Goal: Feedback & Contribution: Submit feedback/report problem

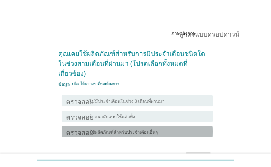
click at [127, 130] on font "ใช้ผลิตภัณฑ์สำหรับประจำเดือนอื่นๆ" at bounding box center [124, 132] width 68 height 5
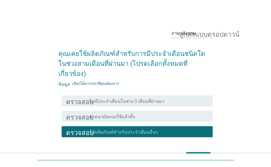
click at [162, 113] on div "โครงร่างกล่องกาเครื่องหมายว่าง ผ้าอนามัยแบบใช้แล้วทิ้ง" at bounding box center [149, 116] width 119 height 7
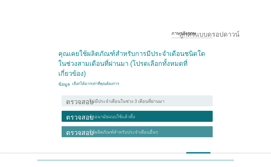
click at [145, 130] on font "ใช้ผลิตภัณฑ์สำหรับประจำเดือนอื่นๆ" at bounding box center [124, 132] width 68 height 5
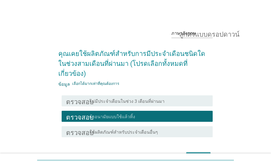
click at [203, 154] on font "ต่อไป" at bounding box center [198, 156] width 10 height 5
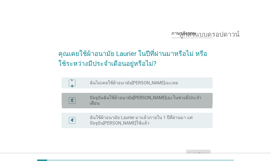
click at [135, 99] on font "ปัจจุบันฉันใช้ผ้าอนามัย[PERSON_NAME]เอะในช่วงมีประจำเดือน" at bounding box center [146, 100] width 112 height 11
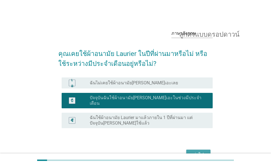
click at [206, 151] on div "ต่อไป" at bounding box center [198, 154] width 15 height 7
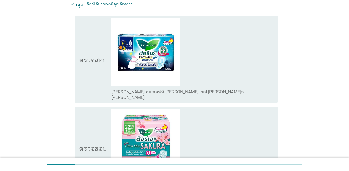
scroll to position [80, 0]
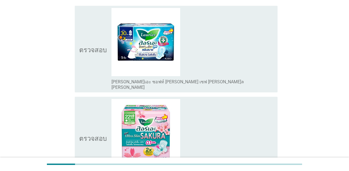
click at [215, 69] on div "โครงร่างกล่องกาเครื่องหมายว่าง [PERSON_NAME]เอะ ซอฟท์ [PERSON_NAME] เซฟ [PERSON…" at bounding box center [192, 49] width 162 height 83
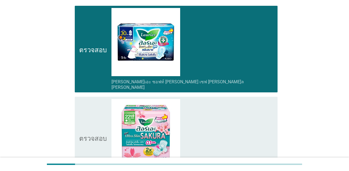
drag, startPoint x: 224, startPoint y: 112, endPoint x: 260, endPoint y: 105, distance: 37.1
click at [224, 113] on div "โครงร่างกล่องกาเครื่องหมายว่าง [PERSON_NAME][PERSON_NAME]เปอร์ [PERSON_NAME]ตร้…" at bounding box center [192, 137] width 162 height 77
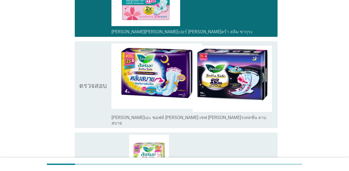
scroll to position [234, 0]
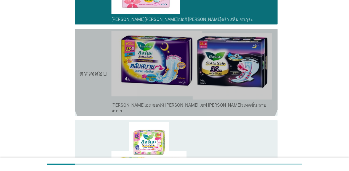
click at [266, 102] on div "โครงร่างกล่องกาเครื่องหมายว่าง [PERSON_NAME]เอะ ซอฟท์ [PERSON_NAME] เซฟ [PERSON…" at bounding box center [192, 108] width 162 height 12
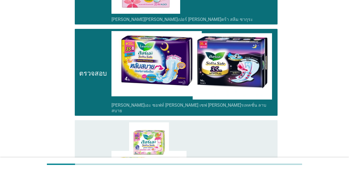
click at [265, 125] on div "โครงร่างกล่องกาเครื่องหมายว่าง [PERSON_NAME] ซอฟท์ [PERSON_NAME] เซฟ" at bounding box center [192, 161] width 162 height 77
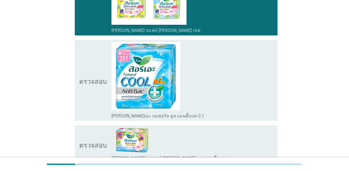
scroll to position [405, 0]
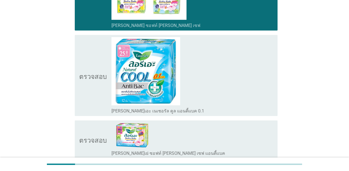
click at [270, 73] on div "โครงร่างกล่องกาเครื่องหมายว่าง [PERSON_NAME]เอะ เนเชอรัล คูล แอนตี้แบค 0.1" at bounding box center [192, 75] width 162 height 77
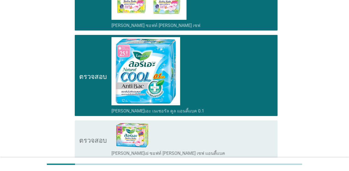
click at [263, 125] on div "โครงร่างกล่องกาเครื่องหมายว่าง [PERSON_NAME]เย่ ซอฟท์ [PERSON_NAME] เซฟ แอนตี้แ…" at bounding box center [192, 140] width 162 height 34
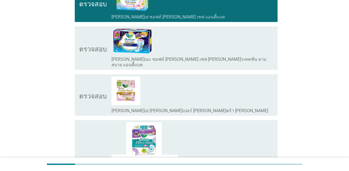
scroll to position [552, 0]
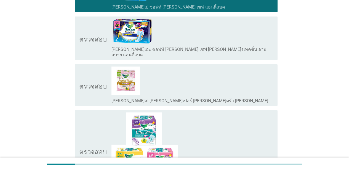
click at [271, 42] on div "ตรวจสอบ โครงร่างกล่องกาเครื่องหมายว่าง [PERSON_NAME]เอะ ซอฟท์ [PERSON_NAME] เซฟ…" at bounding box center [176, 39] width 203 height 44
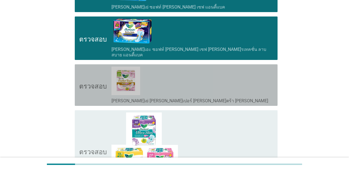
click at [271, 64] on div "ตรวจสอบ โครงร่างกล่องกาเครื่องหมายว่าง [PERSON_NAME]เย่ [PERSON_NAME]เปอร์ [PER…" at bounding box center [176, 85] width 203 height 42
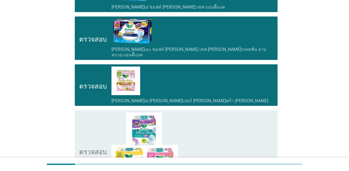
click at [267, 113] on div "โครงร่างกล่องกาเครื่องหมายว่าง [PERSON_NAME]เย่ [PERSON_NAME]เปอร์ [PERSON_NAME…" at bounding box center [192, 151] width 162 height 77
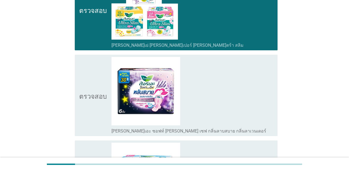
scroll to position [696, 0]
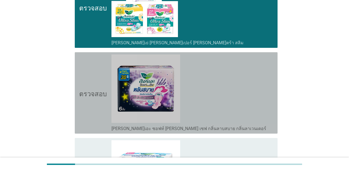
click at [267, 72] on div "โครงร่างกล่องกาเครื่องหมายว่าง [PERSON_NAME]เอะ ซอฟท์ [PERSON_NAME] เซฟ กลิ่นลา…" at bounding box center [192, 93] width 162 height 77
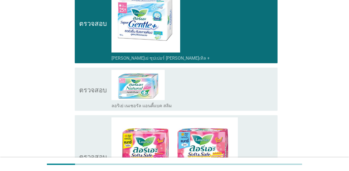
scroll to position [882, 0]
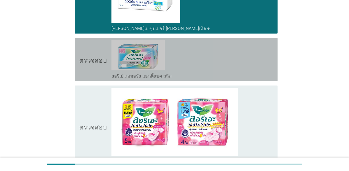
click at [264, 55] on div "โครงร่างกล่องกาเครื่องหมายว่าง ลอริเย่ เนเชอรัล แอนตี้แบค สลิม" at bounding box center [192, 59] width 162 height 39
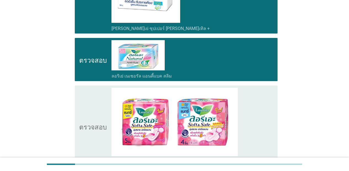
click at [269, 89] on div "โครงร่างกล่องกาเครื่องหมายว่าง ไลริเออร์ ซอฟท์ [PERSON_NAME] เซฟ แม็กซี่" at bounding box center [192, 126] width 162 height 77
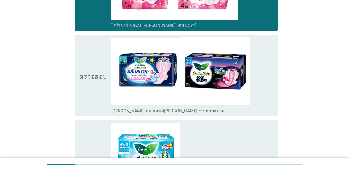
scroll to position [1036, 0]
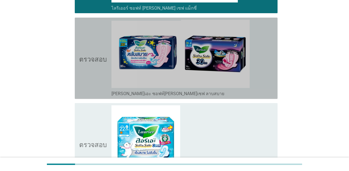
click at [264, 90] on div "โครงร่างกล่องกาเครื่องหมายว่าง [PERSON_NAME]เอะ ซอฟท์[PERSON_NAME]เซฟ ลาบสบาย" at bounding box center [192, 93] width 162 height 7
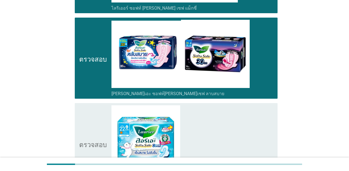
click at [268, 109] on div "โครงร่างกล่องกาเครื่องหมายว่าง [PERSON_NAME]เอะ ซอฟท์ [PERSON_NAME] เซฟ [PERSON…" at bounding box center [192, 144] width 162 height 77
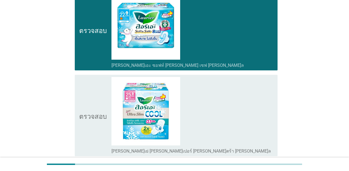
scroll to position [1183, 0]
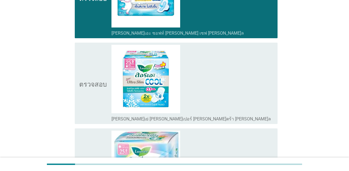
click at [264, 98] on div "โครงร่างกล่องกาเครื่องหมายว่าง [PERSON_NAME]เย่ [PERSON_NAME]เปอร์ [PERSON_NAME…" at bounding box center [192, 83] width 162 height 77
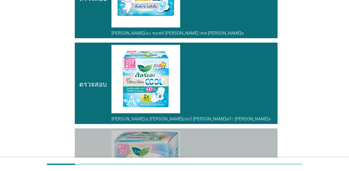
click at [267, 135] on div "โครงร่างกล่องกาเครื่องหมายว่าง [PERSON_NAME]เอะ เนเชอรัล แอนตี้แบค สลิม 0.1" at bounding box center [192, 169] width 162 height 77
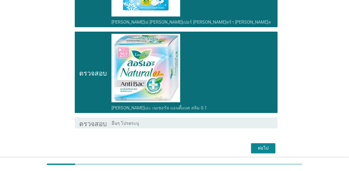
scroll to position [1285, 0]
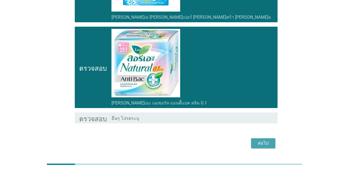
click at [269, 140] on div "ต่อไป" at bounding box center [262, 143] width 15 height 7
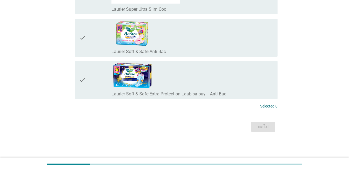
scroll to position [0, 0]
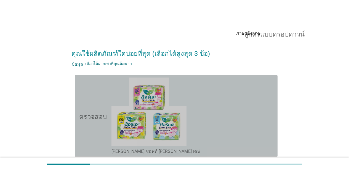
click at [246, 97] on div "โครงร่างกล่องกาเครื่องหมายว่าง [PERSON_NAME] ซอฟท์ [PERSON_NAME] เซฟ" at bounding box center [192, 116] width 162 height 77
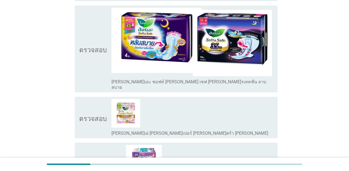
scroll to position [568, 0]
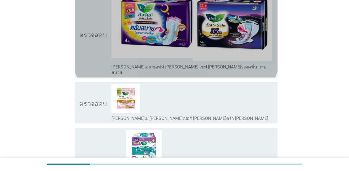
click at [252, 63] on div "โครงร่างกล่องกาเครื่องหมายว่าง [PERSON_NAME]เอะ ซอฟท์ [PERSON_NAME] เซฟ [PERSON…" at bounding box center [192, 69] width 162 height 12
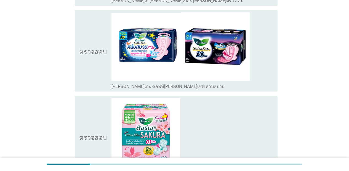
scroll to position [769, 0]
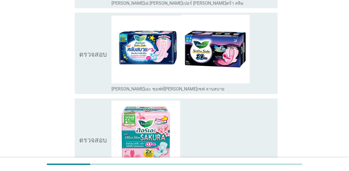
click at [266, 73] on div "โครงร่างกล่องกาเครื่องหมายว่าง [PERSON_NAME]เอะ ซอฟท์[PERSON_NAME]เซฟ ลาบสบาย" at bounding box center [192, 53] width 162 height 77
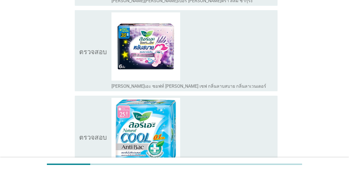
scroll to position [970, 0]
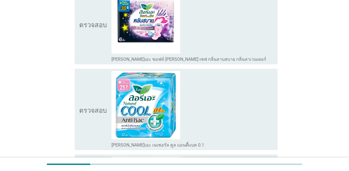
click at [260, 123] on div "โครงร่างกล่องกาเครื่องหมายว่าง [PERSON_NAME]เอะ เนเชอรัล คูล แอนตี้แบค 0.1" at bounding box center [192, 109] width 162 height 77
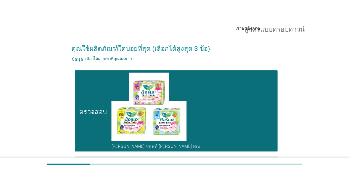
scroll to position [0, 0]
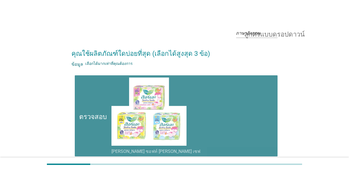
click at [206, 104] on div "โครงร่างกล่องกาเครื่องหมายว่าง [PERSON_NAME] ซอฟท์ [PERSON_NAME] เซฟ" at bounding box center [192, 116] width 162 height 77
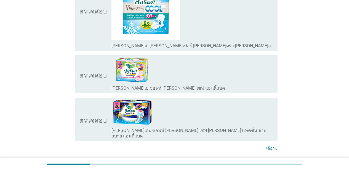
scroll to position [1268, 0]
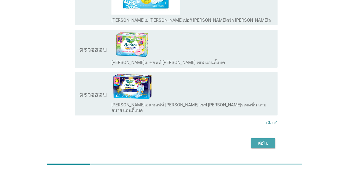
click at [268, 141] on font "ต่อไป" at bounding box center [263, 143] width 10 height 5
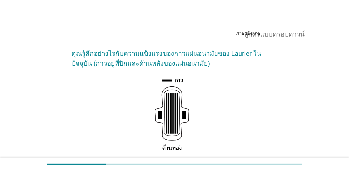
scroll to position [109, 0]
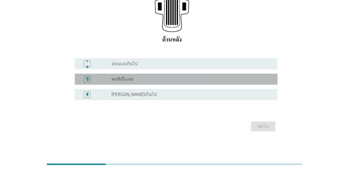
click at [154, 75] on div "บี ปุ่มวิทยุ[PERSON_NAME]เลือก พอดีเป๊ะเลย" at bounding box center [176, 79] width 203 height 11
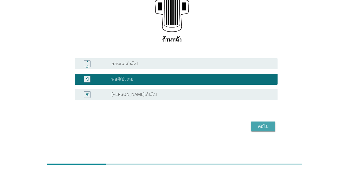
click at [263, 126] on font "ต่อไป" at bounding box center [263, 126] width 10 height 5
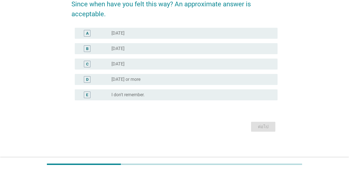
scroll to position [0, 0]
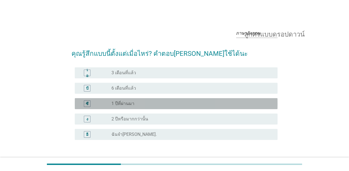
click at [127, 105] on font "1 ปีที่ผ่านมา" at bounding box center [122, 103] width 23 height 5
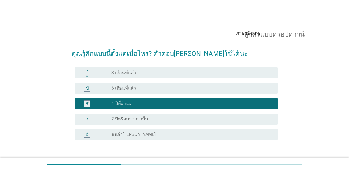
scroll to position [40, 0]
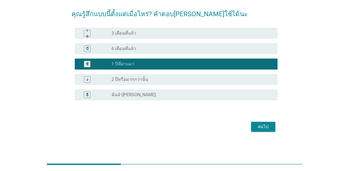
click at [268, 128] on font "ต่อไป" at bounding box center [263, 126] width 10 height 5
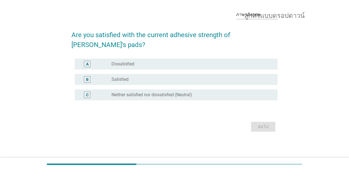
scroll to position [0, 0]
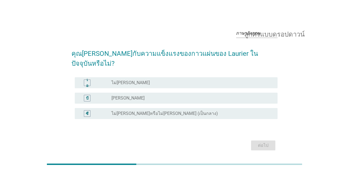
click at [178, 96] on div "ปุ่มวิทยุ[PERSON_NAME]เลือก [PERSON_NAME]" at bounding box center [189, 99] width 157 height 6
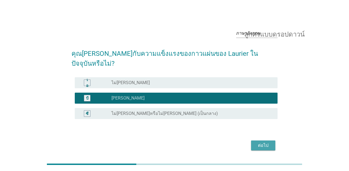
click at [257, 142] on div "ต่อไป" at bounding box center [262, 145] width 15 height 7
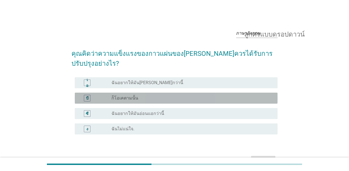
click at [123, 93] on div "บี ปุ่มวิทยุ[PERSON_NAME]เลือก ก็โอเคตามนั้น" at bounding box center [176, 98] width 203 height 11
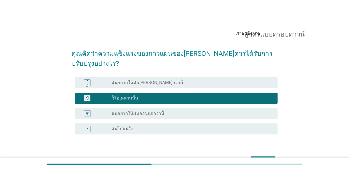
click at [256, 158] on div "ต่อไป" at bounding box center [262, 161] width 15 height 7
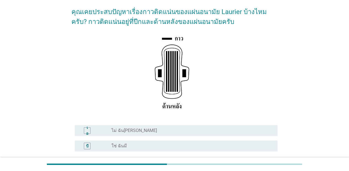
scroll to position [40, 0]
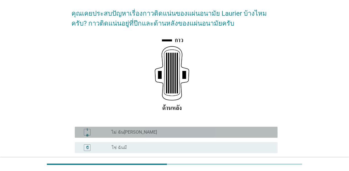
click at [185, 133] on div "ปุ่มวิทยุ[PERSON_NAME]เลือก ไม่ ฉัน[PERSON_NAME]" at bounding box center [189, 133] width 157 height 6
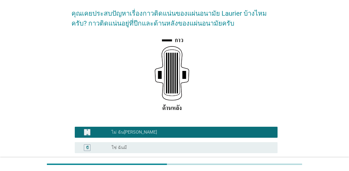
scroll to position [93, 0]
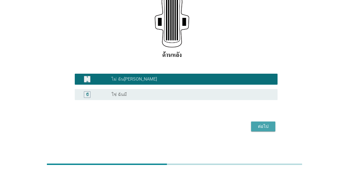
click at [268, 127] on div "ต่อไป" at bounding box center [262, 126] width 15 height 7
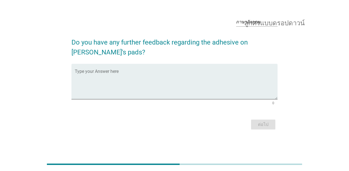
scroll to position [0, 0]
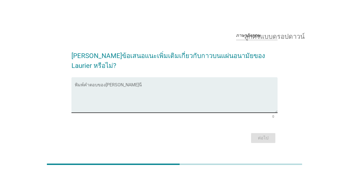
click at [137, 88] on textarea "พิมพ์คำตอบของคุณที่นี่" at bounding box center [176, 98] width 203 height 29
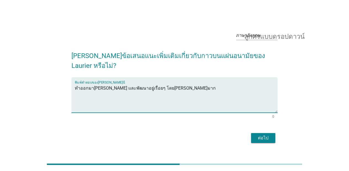
type textarea "ทำออกมา[PERSON_NAME] และพัฒนาอยู่เรื่อยๆ โดย[PERSON_NAME]มาก"
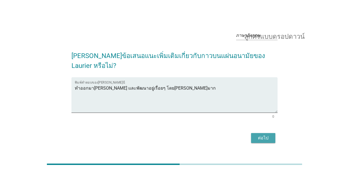
click at [270, 135] on div "ต่อไป" at bounding box center [262, 138] width 15 height 7
